Goal: Navigation & Orientation: Find specific page/section

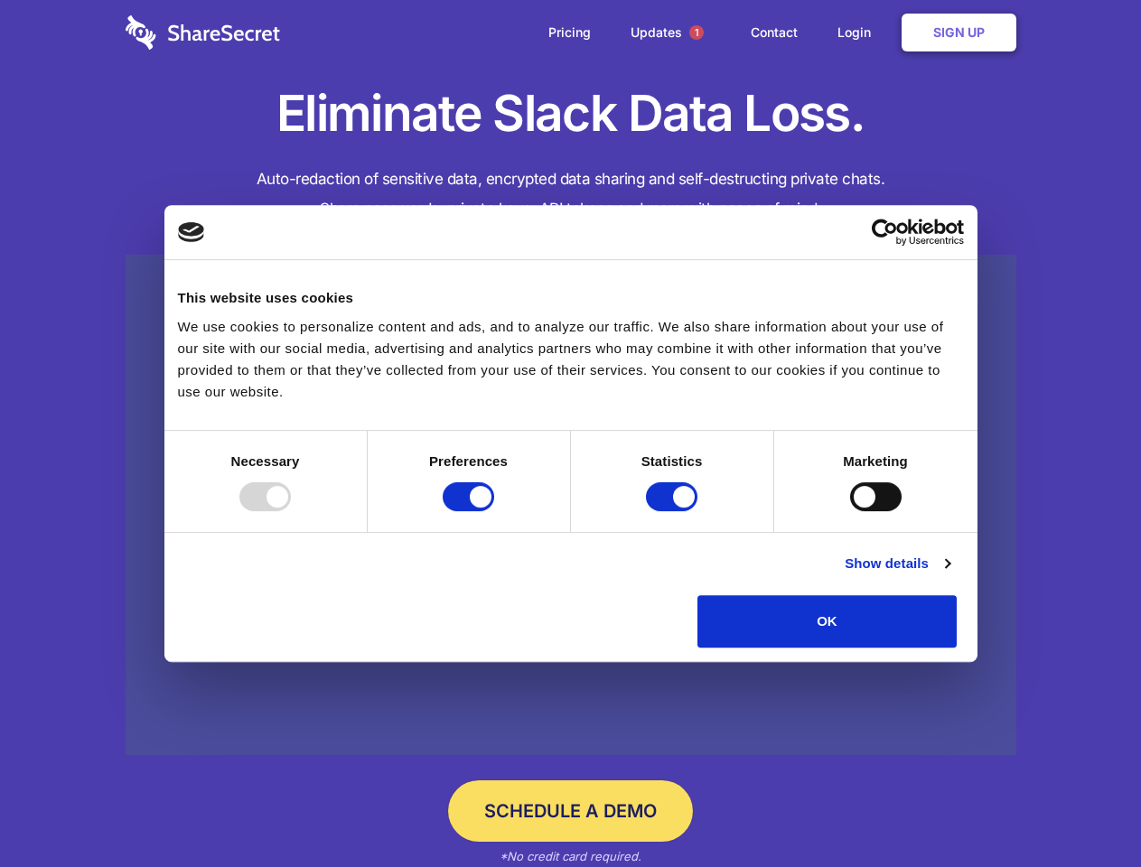
click at [291, 511] on div at bounding box center [264, 496] width 51 height 29
click at [494, 511] on input "Preferences" at bounding box center [468, 496] width 51 height 29
checkbox input "false"
click at [674, 511] on input "Statistics" at bounding box center [671, 496] width 51 height 29
checkbox input "false"
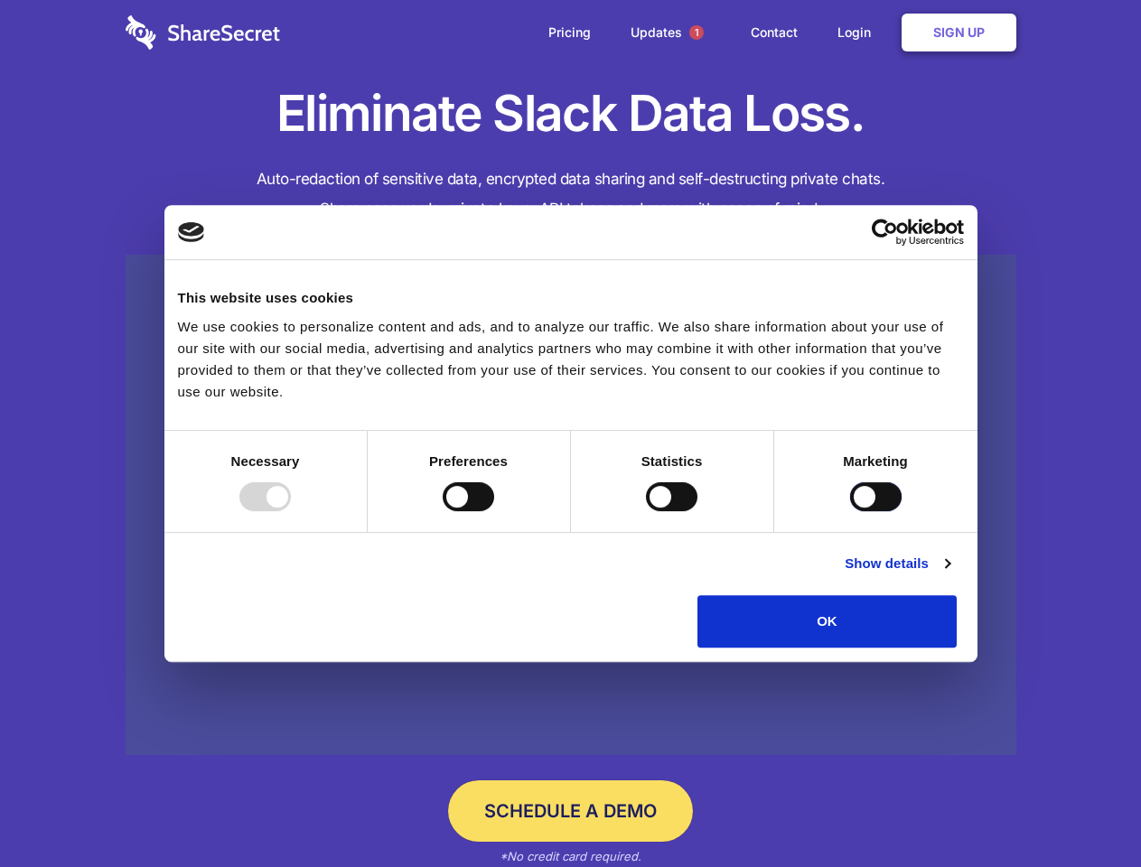
click at [850, 511] on input "Marketing" at bounding box center [875, 496] width 51 height 29
checkbox input "true"
click at [949, 575] on link "Show details" at bounding box center [897, 564] width 105 height 22
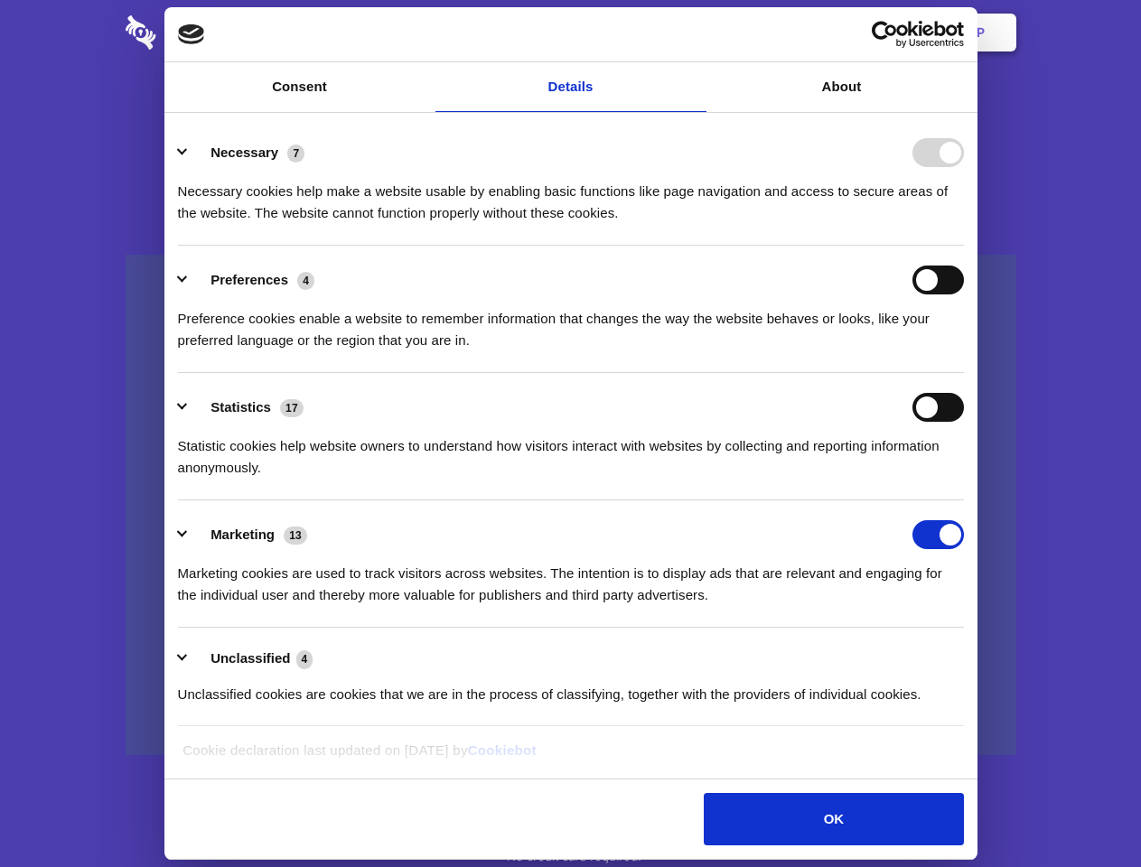
click at [972, 654] on ul "Necessary 7 Necessary cookies help make a website usable by enabling basic func…" at bounding box center [570, 422] width 803 height 609
click at [696, 33] on span "1" at bounding box center [696, 32] width 14 height 14
